Goal: Task Accomplishment & Management: Manage account settings

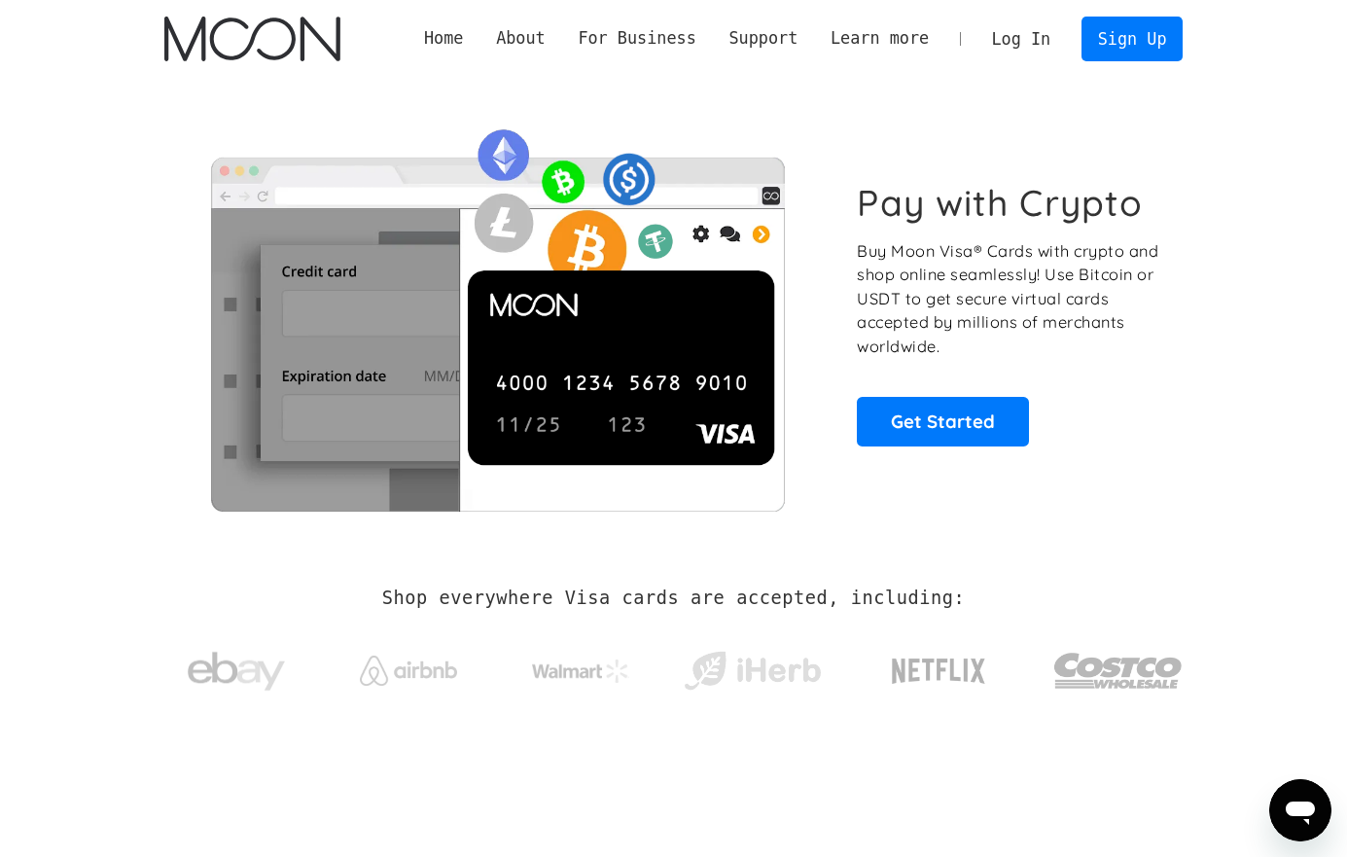
click at [1023, 30] on link "Log In" at bounding box center [1021, 39] width 91 height 43
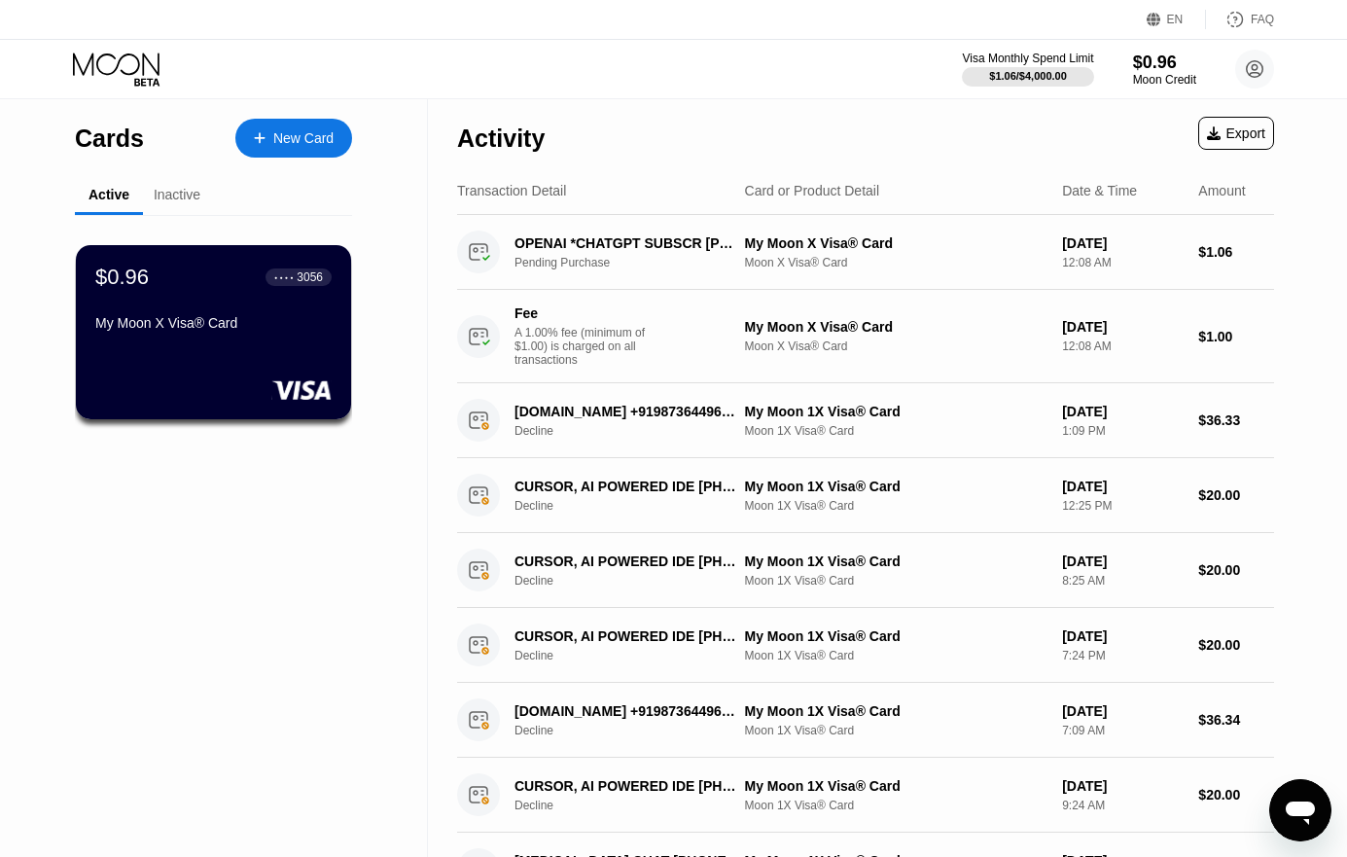
click at [278, 357] on div "$0.96 ● ● ● ● 3056 My Moon X Visa® Card" at bounding box center [213, 332] width 275 height 174
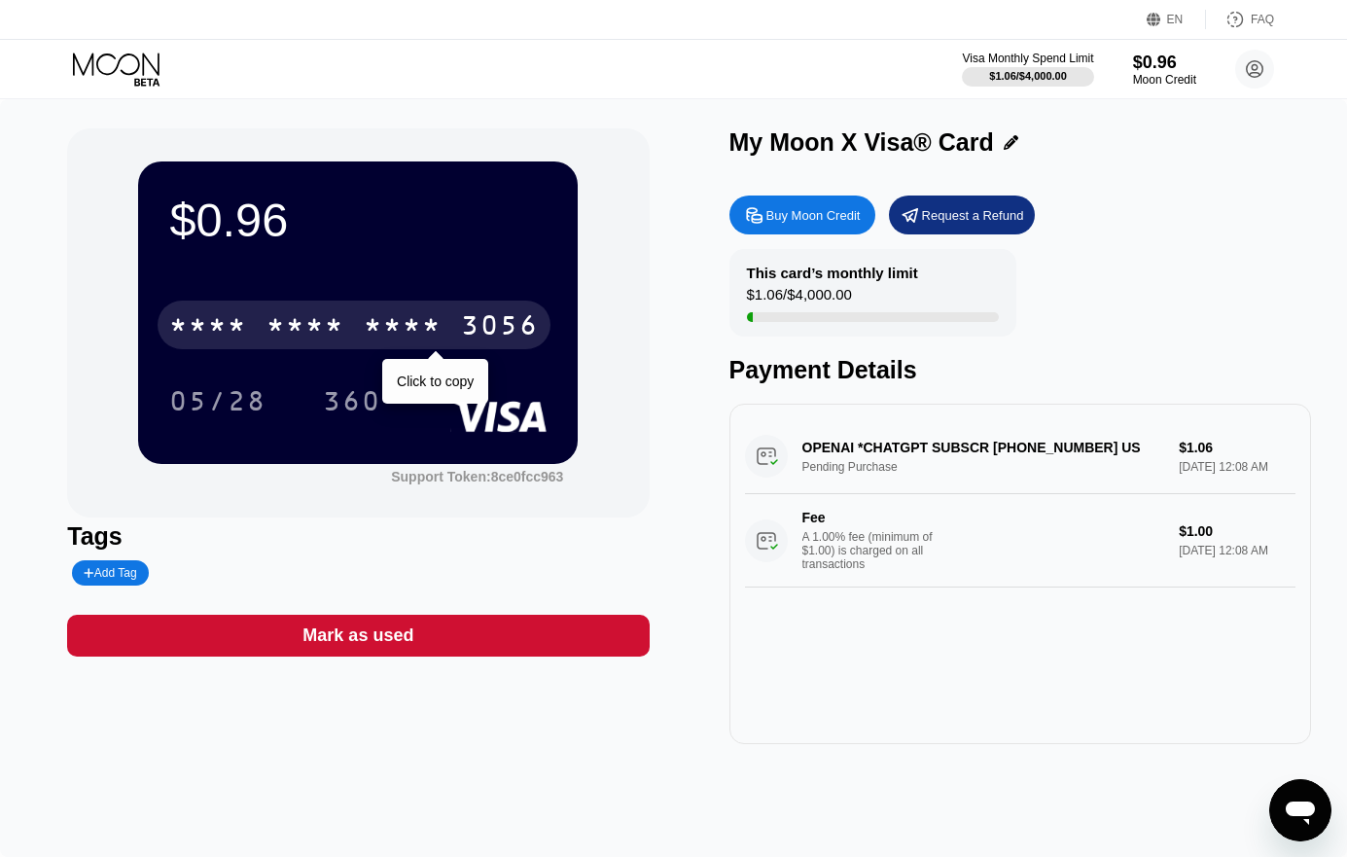
click at [361, 335] on div "* * * * * * * * * * * * 3056" at bounding box center [354, 325] width 393 height 49
